Goal: Task Accomplishment & Management: Complete application form

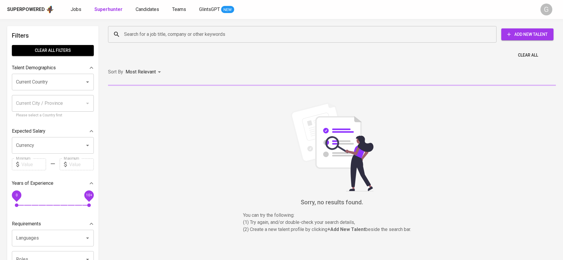
click at [139, 32] on input "Search for a job title, company or other keywords" at bounding box center [304, 34] width 362 height 11
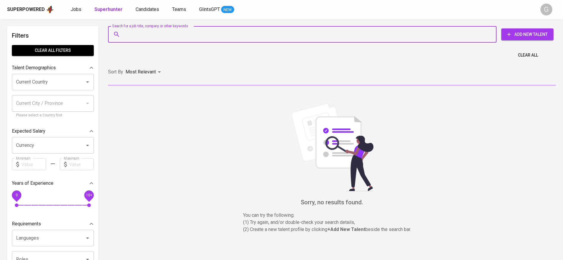
paste input "[EMAIL_ADDRESS][DOMAIN_NAME]"
type input "[EMAIL_ADDRESS][DOMAIN_NAME]"
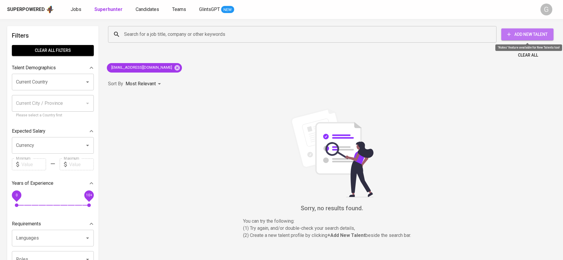
click at [521, 36] on span "Add New Talent" at bounding box center [527, 34] width 43 height 7
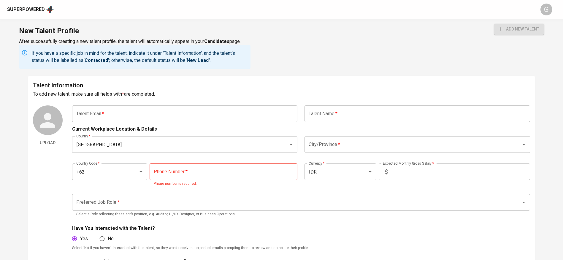
click at [108, 114] on input "text" at bounding box center [184, 114] width 225 height 17
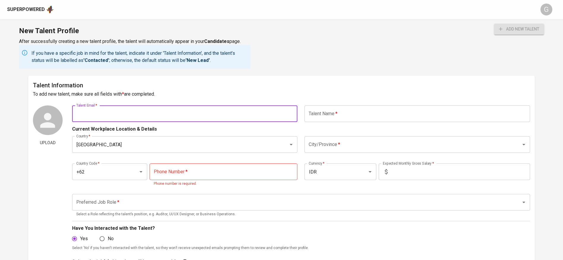
paste input "[EMAIL_ADDRESS][DOMAIN_NAME]"
type input "[EMAIL_ADDRESS][DOMAIN_NAME]"
click at [494, 24] on button "add new talent" at bounding box center [519, 29] width 50 height 11
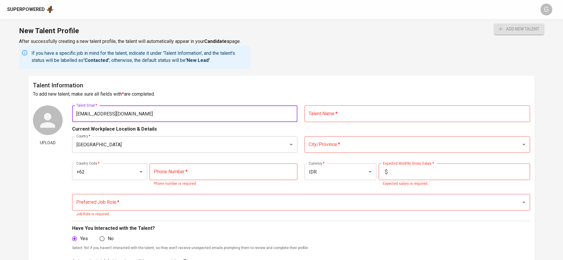
click at [328, 109] on input "text" at bounding box center [416, 114] width 225 height 17
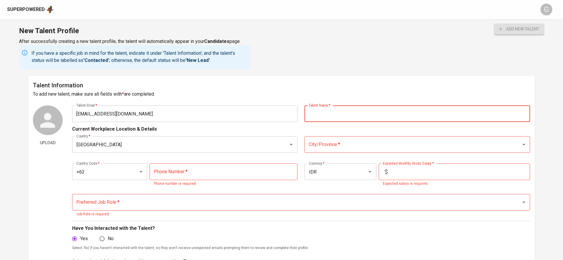
type input "D"
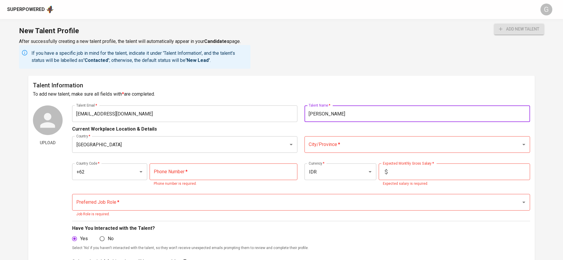
type input "[PERSON_NAME]"
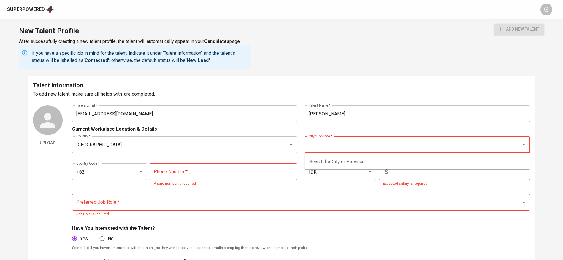
click at [393, 149] on input "City/Province   *" at bounding box center [409, 144] width 204 height 11
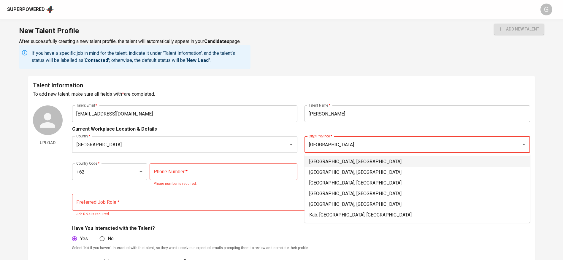
click at [373, 157] on li "[GEOGRAPHIC_DATA], [GEOGRAPHIC_DATA]" at bounding box center [416, 162] width 225 height 11
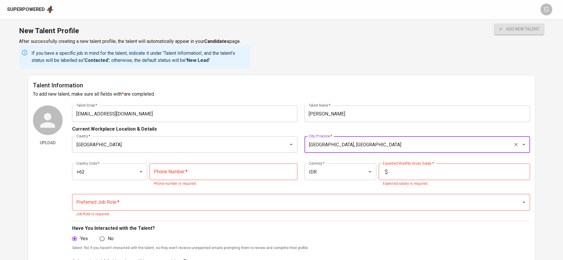
type input "[GEOGRAPHIC_DATA], [GEOGRAPHIC_DATA]"
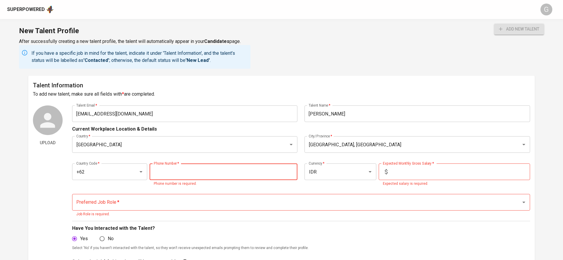
click at [187, 175] on input "tel" at bounding box center [224, 172] width 148 height 17
paste input "[PHONE_NUMBER]"
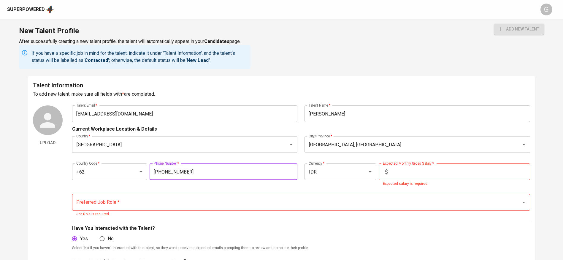
type input "[PHONE_NUMBER]"
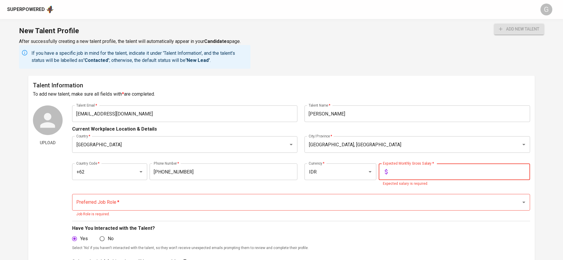
click at [474, 170] on input "text" at bounding box center [460, 172] width 140 height 17
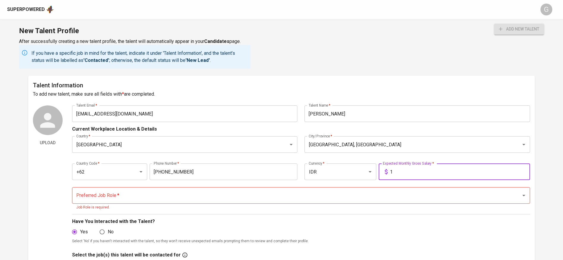
click at [252, 207] on p "Job Role is required." at bounding box center [300, 208] width 449 height 6
type input "1"
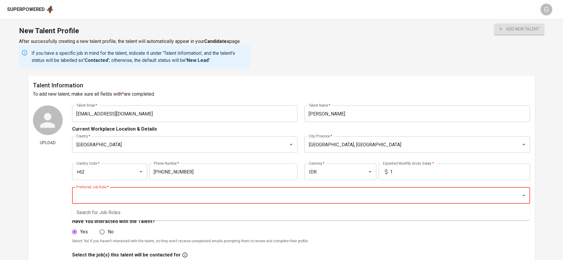
click at [254, 198] on input "Preferred Job Role   *" at bounding box center [293, 195] width 436 height 11
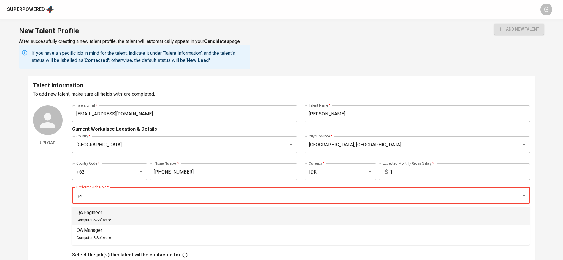
click at [201, 214] on li "QA Engineer Computer & Software" at bounding box center [301, 217] width 458 height 18
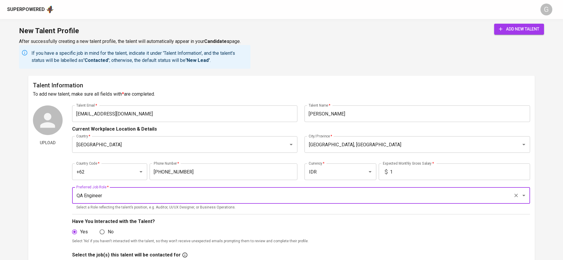
type input "QA Engineer"
click at [531, 31] on span "add new talent" at bounding box center [519, 29] width 40 height 7
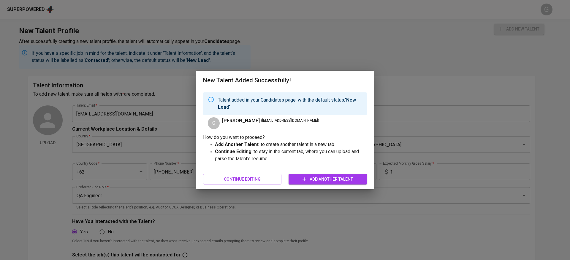
click at [35, 9] on div "New Talent Added Successfully! Talent added in your Candidates page, with the d…" at bounding box center [285, 130] width 570 height 260
click at [219, 179] on span "Continue Editing" at bounding box center [242, 179] width 69 height 7
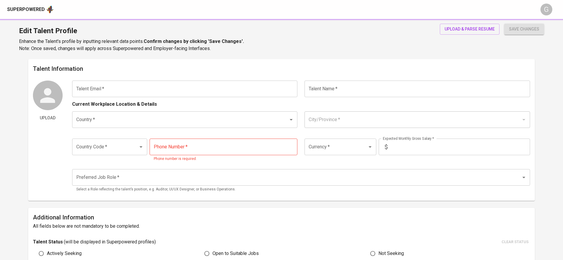
type input "[EMAIL_ADDRESS][DOMAIN_NAME]"
type input "[PERSON_NAME]"
type input "[GEOGRAPHIC_DATA]"
type input "[GEOGRAPHIC_DATA], [GEOGRAPHIC_DATA]"
type input "+62"
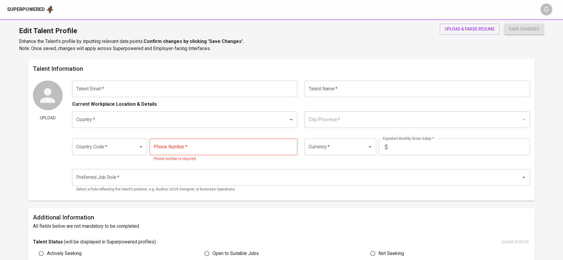
type input "[PHONE_NUMBER]"
type input "IDR"
type input "QA Engineer"
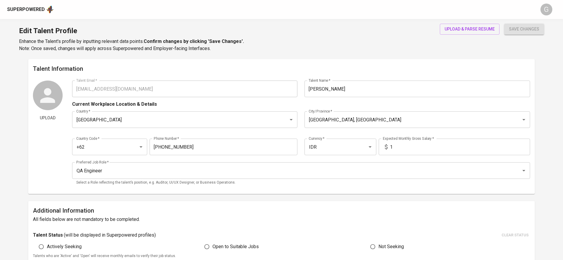
click at [55, 24] on h1 "Edit Talent Profile" at bounding box center [131, 31] width 225 height 14
click at [21, 11] on div "Superpowered" at bounding box center [26, 9] width 38 height 7
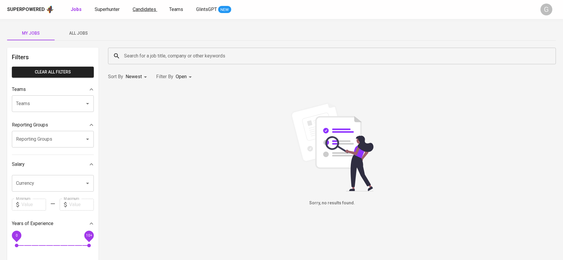
click at [155, 11] on span "Candidates" at bounding box center [144, 10] width 23 height 6
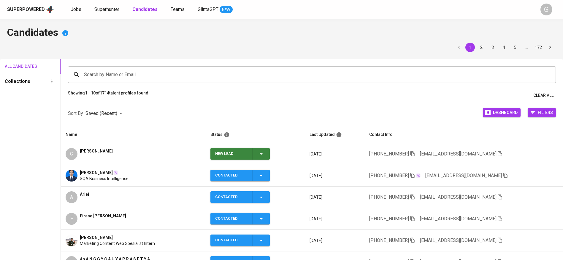
click at [263, 152] on span "New Lead" at bounding box center [240, 154] width 55 height 12
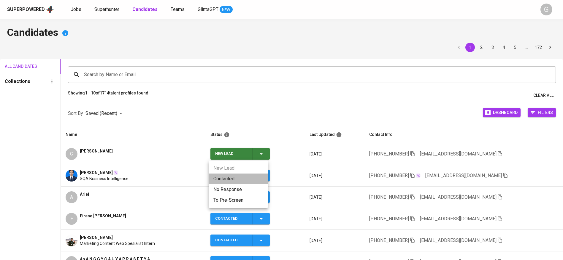
click at [246, 175] on li "Contacted" at bounding box center [238, 179] width 59 height 11
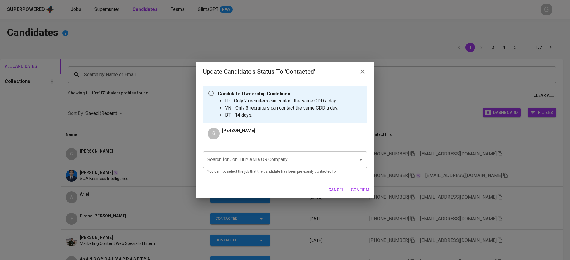
click at [288, 149] on div "Search for Job Title AND/OR Company Search for Job Title AND/OR Company You can…" at bounding box center [285, 162] width 164 height 31
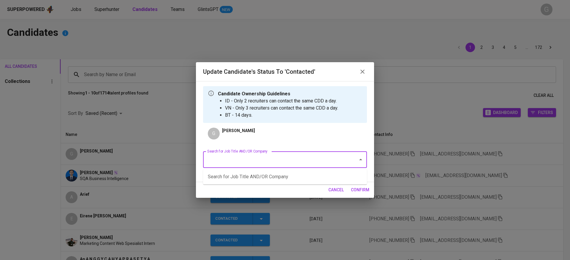
click at [287, 161] on input "Search for Job Title AND/OR Company" at bounding box center [277, 159] width 142 height 11
type input "fwd"
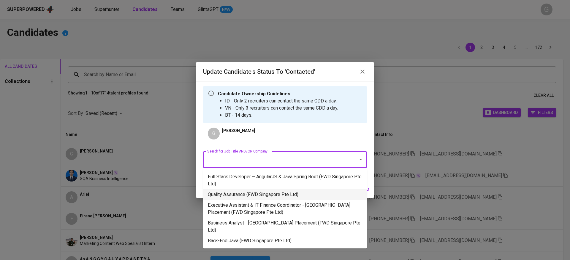
click at [279, 195] on li "Quality Assurance (FWD Singapore Pte Ltd)" at bounding box center [285, 195] width 164 height 11
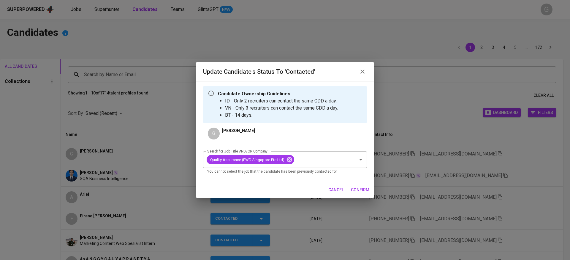
click at [353, 188] on span "confirm" at bounding box center [360, 190] width 18 height 7
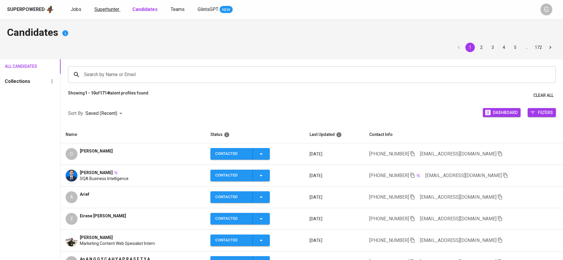
click at [99, 8] on span "Superhunter" at bounding box center [106, 10] width 25 height 6
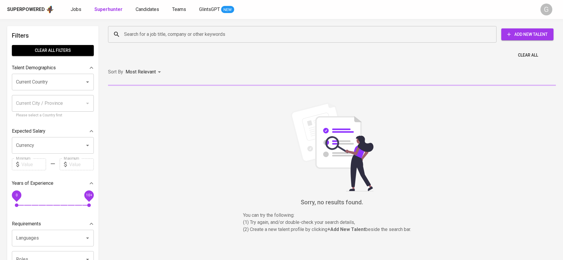
click at [134, 24] on div "Search for a job title, company or other keywords Search for a job title, compa…" at bounding box center [330, 34] width 455 height 26
click at [138, 31] on input "Search for a job title, company or other keywords" at bounding box center [304, 34] width 362 height 11
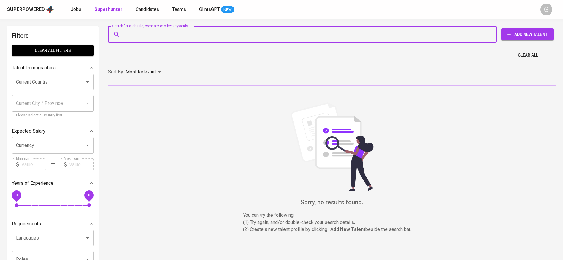
paste input "[EMAIL_ADDRESS][DOMAIN_NAME]"
type input "[EMAIL_ADDRESS][DOMAIN_NAME]"
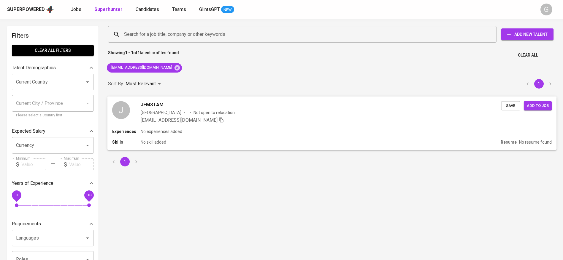
click at [521, 108] on div "Save Add to job" at bounding box center [527, 105] width 53 height 12
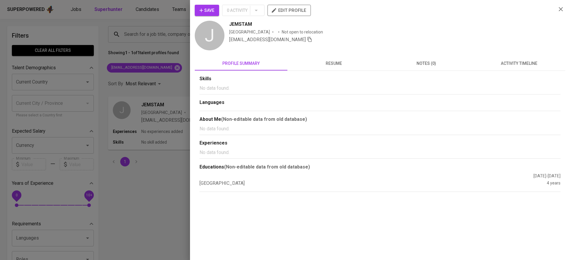
click at [206, 11] on span "Save" at bounding box center [206, 10] width 15 height 7
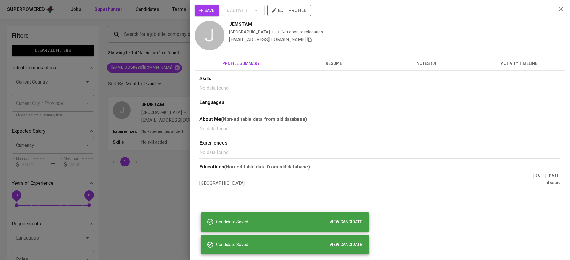
click at [142, 8] on div at bounding box center [285, 130] width 570 height 260
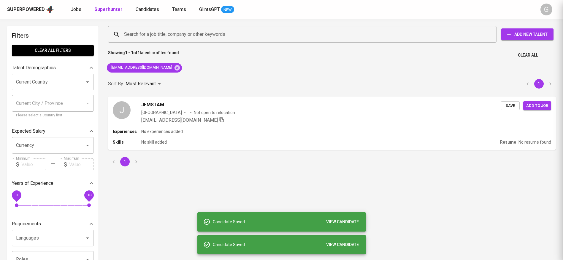
click at [142, 8] on div at bounding box center [281, 130] width 563 height 260
click at [142, 8] on span "Candidates" at bounding box center [147, 10] width 23 height 6
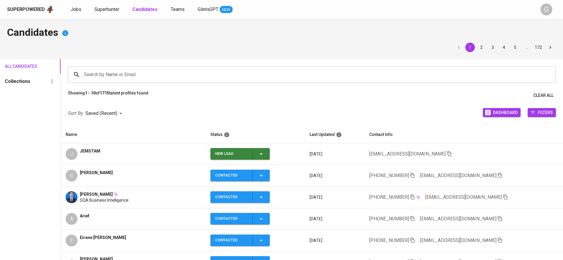
click at [262, 153] on icon "button" at bounding box center [261, 154] width 7 height 7
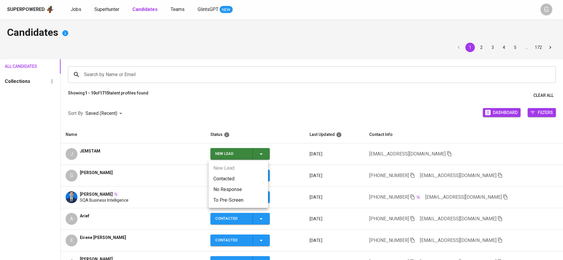
click at [254, 174] on li "Contacted" at bounding box center [238, 179] width 59 height 11
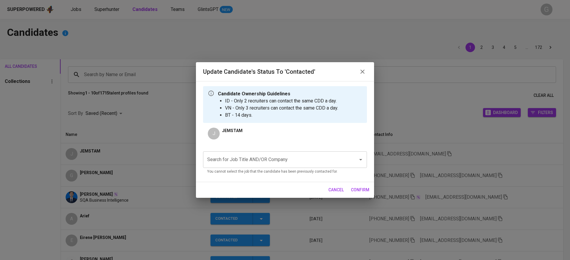
click at [275, 153] on div "Search for Job Title AND/OR Company" at bounding box center [285, 160] width 164 height 17
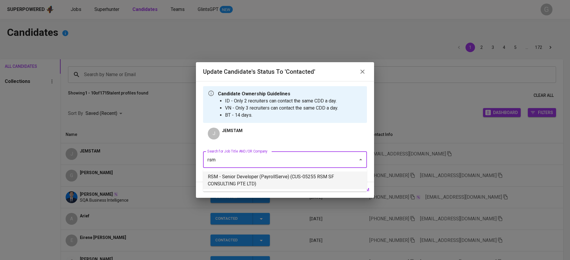
click at [312, 190] on ul "RSM - Senior Developer (PayrollServe) (CUS-05255 RSM SF CONSULTING PTE LTD)" at bounding box center [285, 180] width 164 height 23
click at [322, 181] on li "RSM - Senior Developer (PayrollServe) (CUS-05255 RSM SF CONSULTING PTE LTD)" at bounding box center [285, 181] width 164 height 18
type input "rsm"
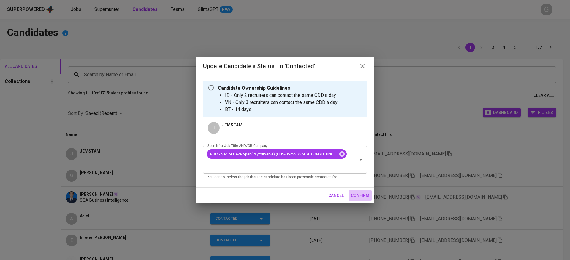
click at [365, 195] on span "confirm" at bounding box center [360, 195] width 18 height 7
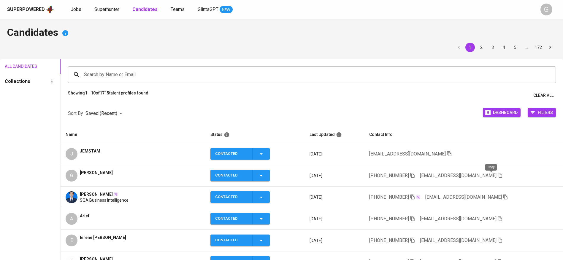
click at [498, 177] on icon "button" at bounding box center [500, 175] width 4 height 5
click at [446, 155] on icon "button" at bounding box center [448, 153] width 5 height 5
click at [114, 12] on span "Superhunter" at bounding box center [106, 10] width 25 height 6
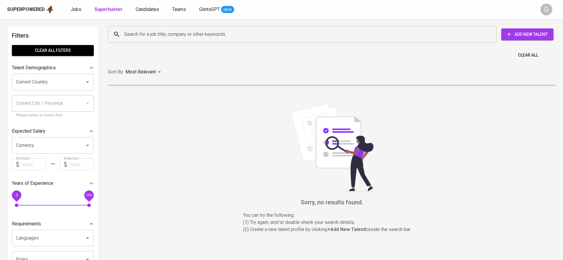
click at [139, 24] on div "Search for a job title, company or other keywords Search for a job title, compa…" at bounding box center [330, 34] width 455 height 26
click at [140, 30] on input "Search for a job title, company or other keywords" at bounding box center [304, 34] width 362 height 11
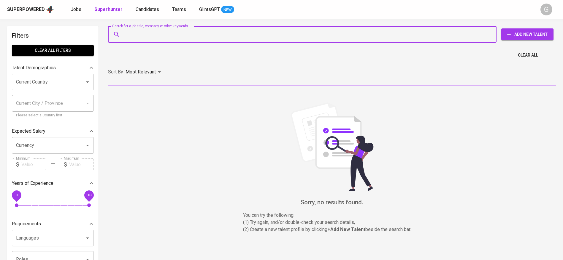
paste input "[PERSON_NAME][EMAIL_ADDRESS][DOMAIN_NAME]"
type input "[PERSON_NAME][EMAIL_ADDRESS][DOMAIN_NAME]"
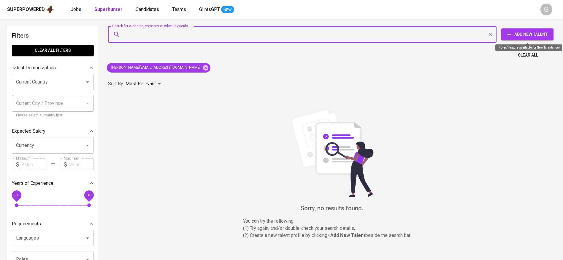
click at [532, 34] on span "Add New Talent" at bounding box center [527, 34] width 43 height 7
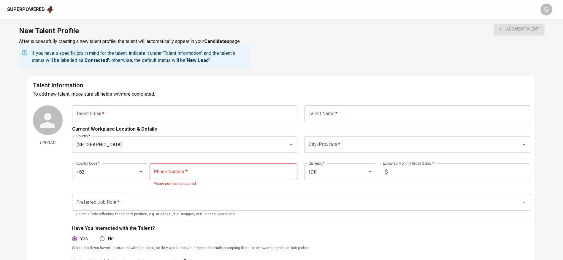
click at [123, 115] on input "text" at bounding box center [184, 114] width 225 height 17
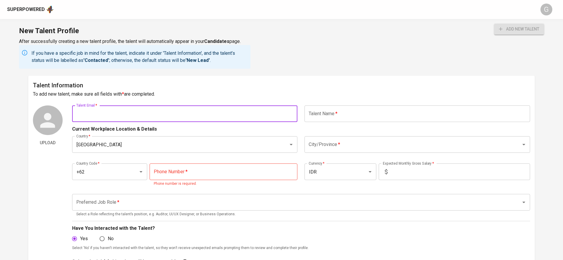
paste input "[PERSON_NAME][EMAIL_ADDRESS][DOMAIN_NAME]"
type input "[PERSON_NAME][EMAIL_ADDRESS][DOMAIN_NAME]"
click at [494, 24] on button "add new talent" at bounding box center [519, 29] width 50 height 11
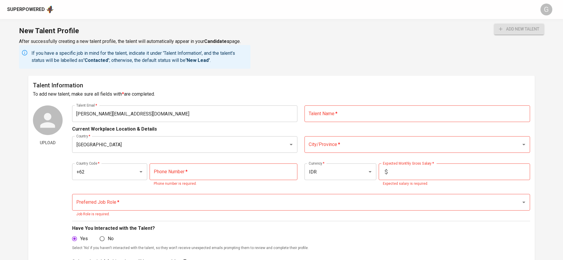
click at [339, 99] on div "Talent Information To add new talent, make sure all fields with * are completed…" at bounding box center [281, 221] width 506 height 290
click at [342, 109] on input "text" at bounding box center [416, 114] width 225 height 17
type input "[PERSON_NAME]"
click at [334, 146] on input "City/Province   *" at bounding box center [409, 144] width 204 height 11
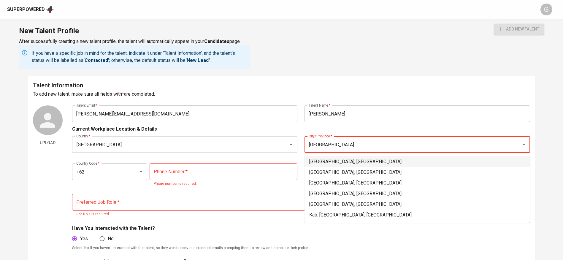
click at [336, 165] on li "[GEOGRAPHIC_DATA], [GEOGRAPHIC_DATA]" at bounding box center [416, 162] width 225 height 11
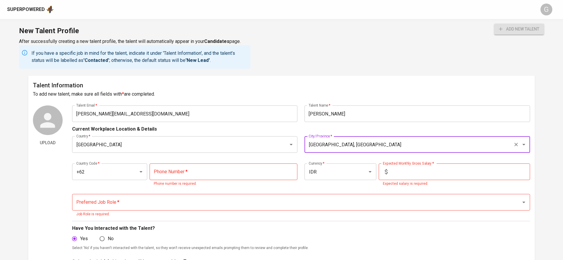
type input "[GEOGRAPHIC_DATA], [GEOGRAPHIC_DATA]"
click at [190, 161] on div "Country Code   * +62 Country Code * Phone Number   * Phone Number * Phone numbe…" at bounding box center [301, 174] width 458 height 34
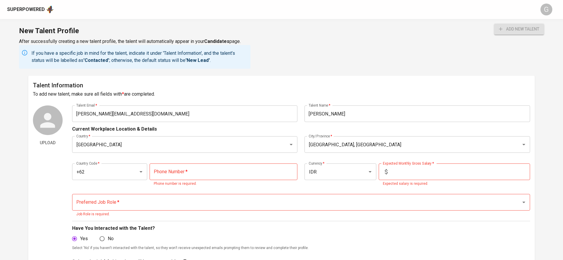
click at [197, 180] on input "tel" at bounding box center [224, 172] width 148 height 17
paste input "[PHONE_NUMBER]"
type input "[PHONE_NUMBER]"
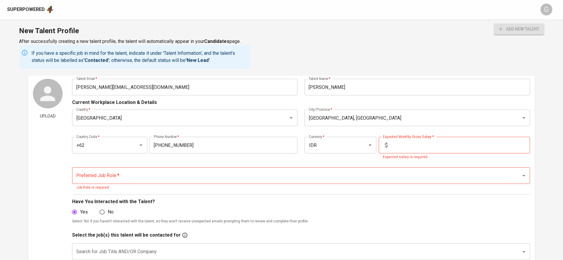
scroll to position [45, 0]
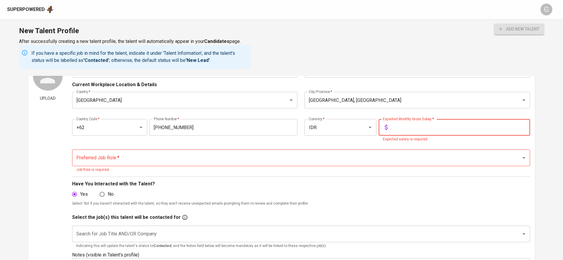
click at [400, 125] on input "text" at bounding box center [460, 127] width 140 height 17
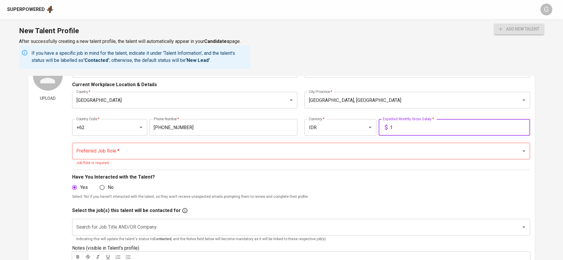
type input "1"
click at [294, 173] on div "Have You Interacted with the Talent? Yes No Select 'No' if you haven't interact…" at bounding box center [301, 187] width 458 height 34
click at [288, 161] on p "Job Role is required." at bounding box center [300, 164] width 449 height 6
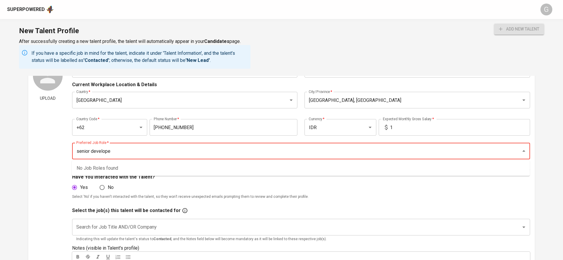
type input "senior developer"
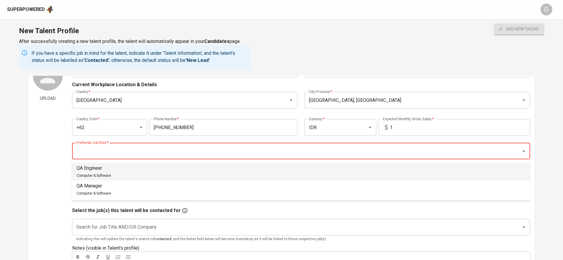
type input "s"
click at [139, 174] on li "Software Architect Computer & Software" at bounding box center [301, 172] width 458 height 18
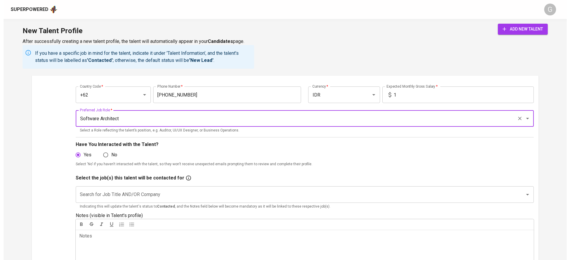
scroll to position [89, 0]
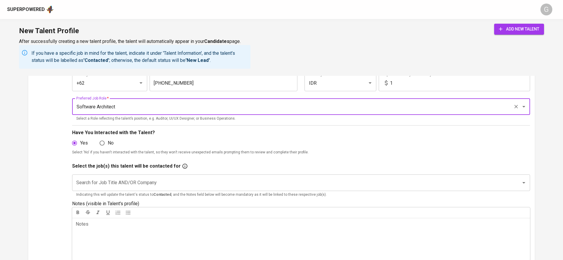
type input "Software Architect"
click at [503, 28] on span "add new talent" at bounding box center [519, 29] width 40 height 7
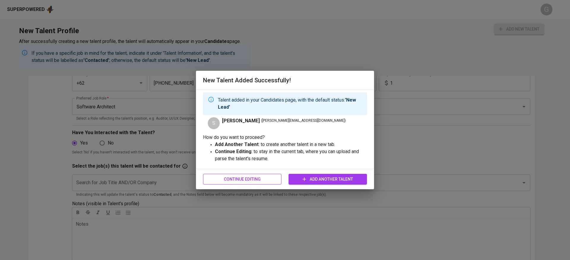
click at [246, 176] on span "Continue Editing" at bounding box center [242, 179] width 69 height 7
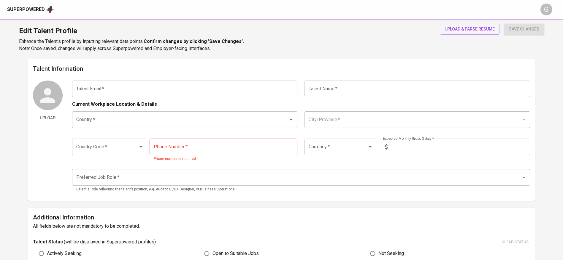
type input "[PERSON_NAME][EMAIL_ADDRESS][DOMAIN_NAME]"
type input "[PERSON_NAME]"
type input "[GEOGRAPHIC_DATA]"
type input "[GEOGRAPHIC_DATA], [GEOGRAPHIC_DATA]"
type input "+62"
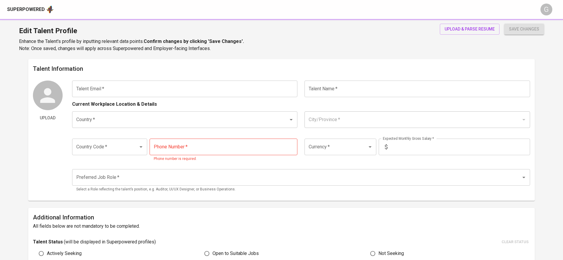
type input "[PHONE_NUMBER]"
type input "IDR"
type input "Software Architect"
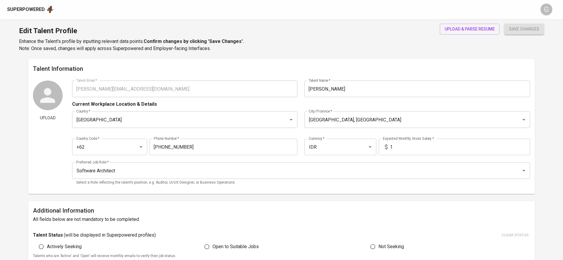
click at [35, 9] on div "Superpowered" at bounding box center [26, 9] width 38 height 7
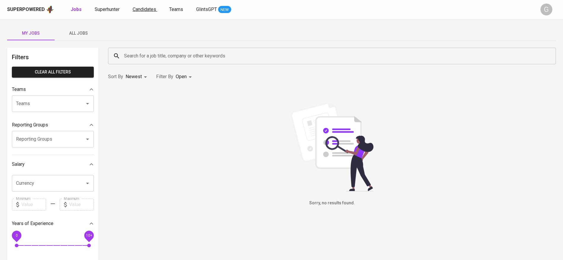
click at [147, 10] on span "Candidates" at bounding box center [144, 10] width 23 height 6
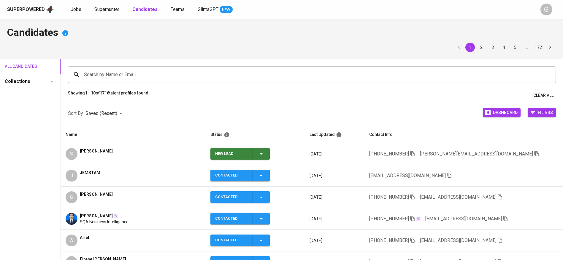
click at [263, 155] on span "New Lead" at bounding box center [240, 154] width 55 height 12
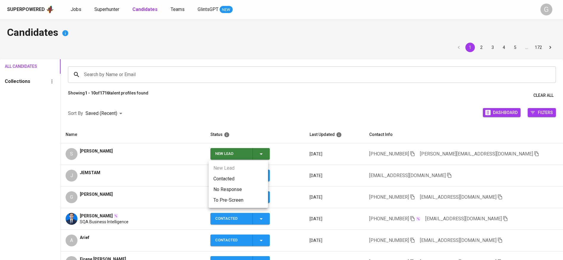
click at [248, 179] on li "Contacted" at bounding box center [238, 179] width 59 height 11
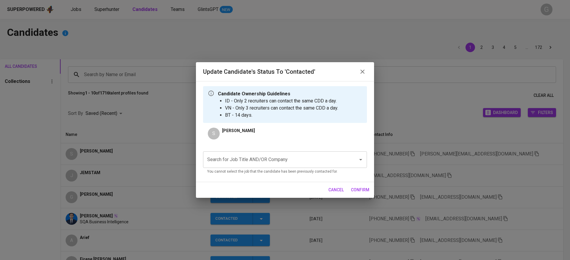
click at [279, 162] on input "Search for Job Title AND/OR Company" at bounding box center [277, 159] width 142 height 11
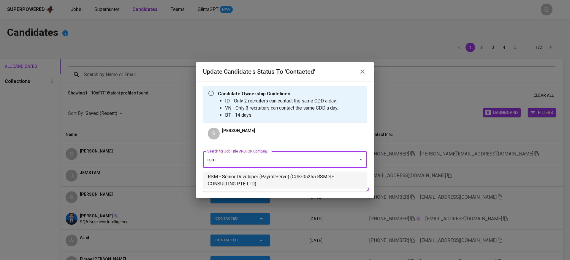
click at [307, 183] on li "RSM - Senior Developer (PayrollServe) (CUS-05255 RSM SF CONSULTING PTE LTD)" at bounding box center [285, 181] width 164 height 18
type input "rsm"
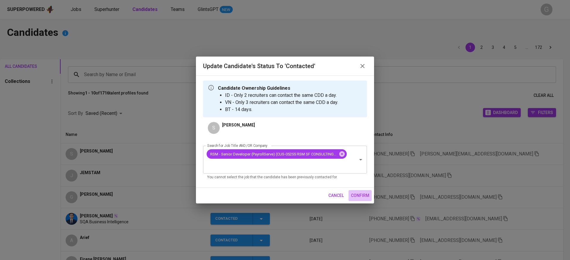
click at [361, 196] on span "confirm" at bounding box center [360, 195] width 18 height 7
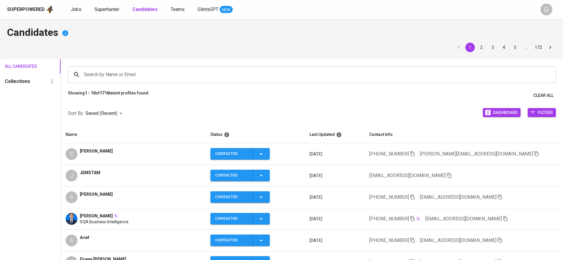
click at [137, 110] on div "Sort By Saved (Recent) DESC Dashboard Filters" at bounding box center [312, 113] width 502 height 25
click at [534, 153] on icon "button" at bounding box center [536, 153] width 5 height 5
